Goal: Find specific page/section: Find specific page/section

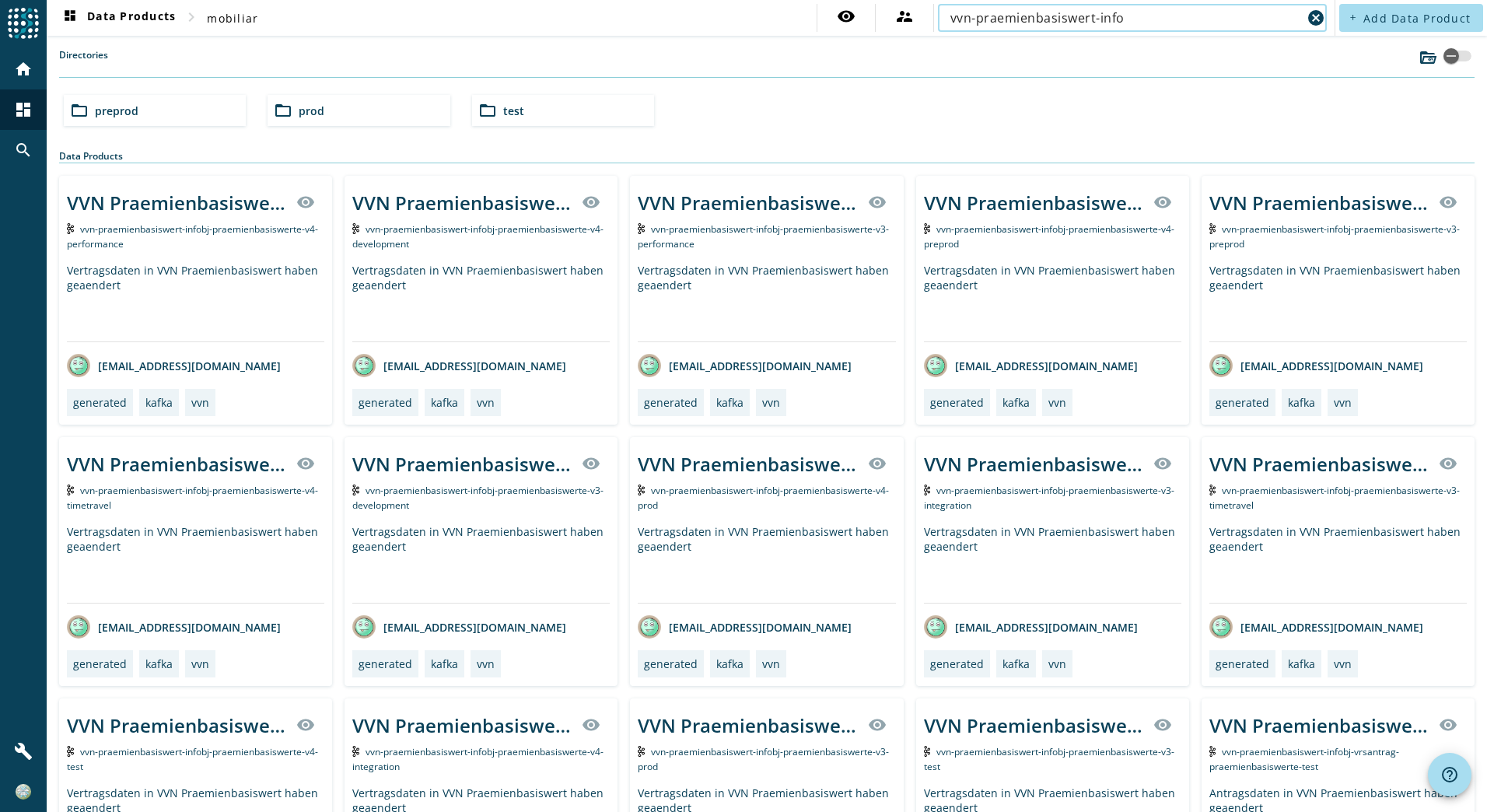
type input "vvn-praemienbasiswert-info"
click at [337, 114] on div "folder_open prod" at bounding box center [359, 110] width 182 height 31
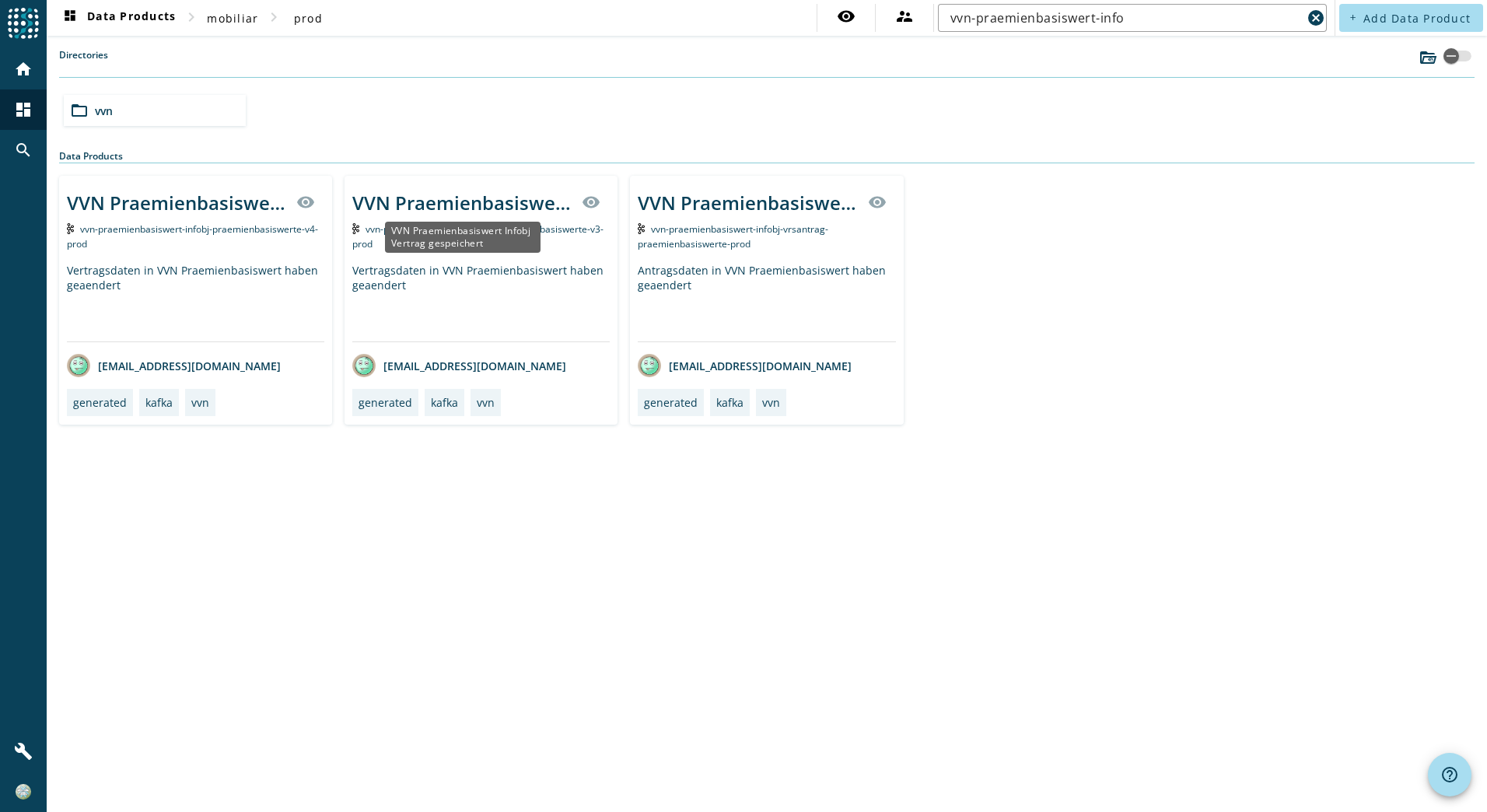
click at [461, 214] on div "VVN Praemienbasiswert Infobj Vertrag gespeichert" at bounding box center [462, 202] width 220 height 25
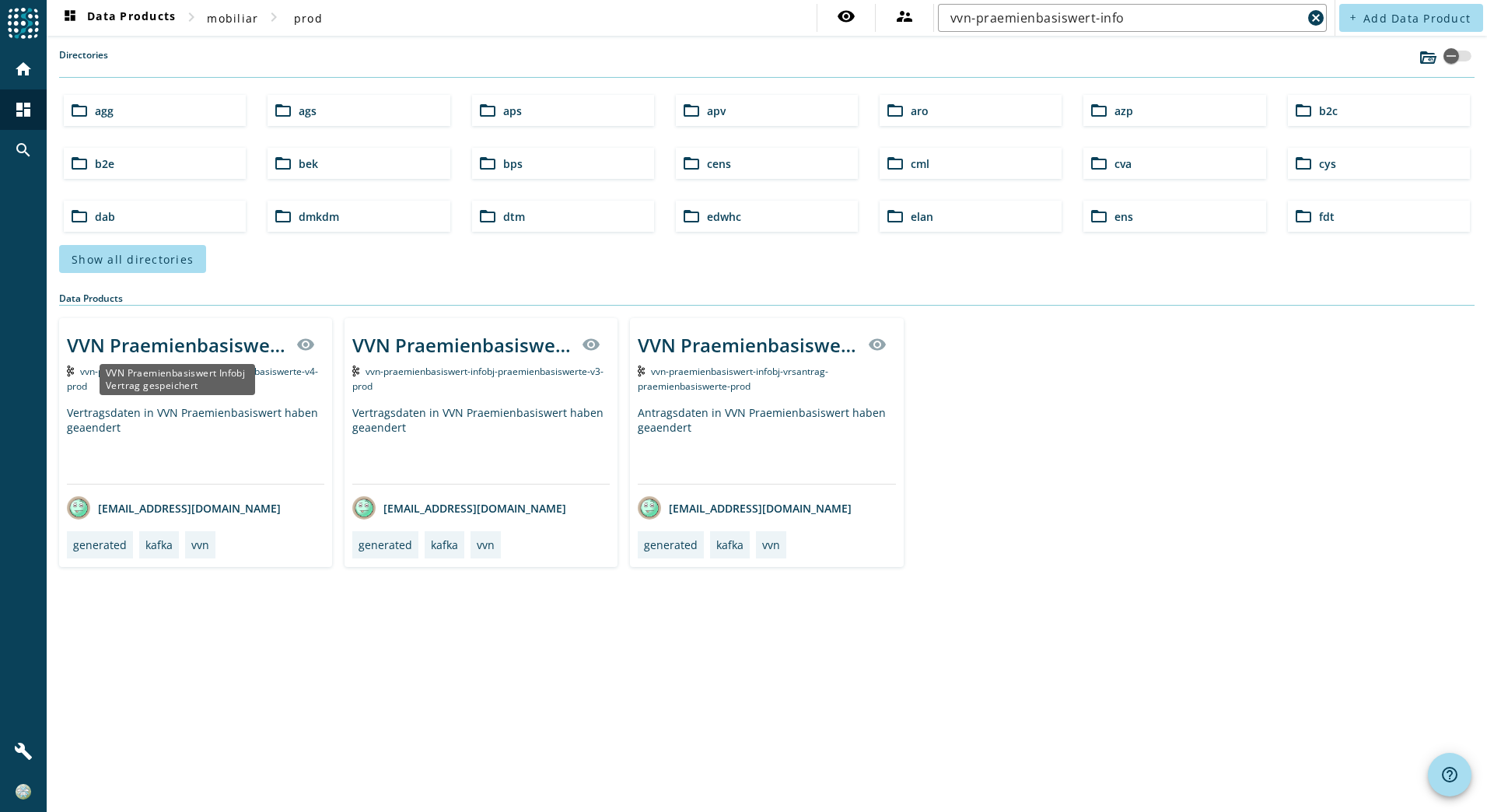
click at [227, 340] on div "VVN Praemienbasiswert Infobj Vertrag gespeichert" at bounding box center [177, 344] width 220 height 25
